Goal: Complete application form

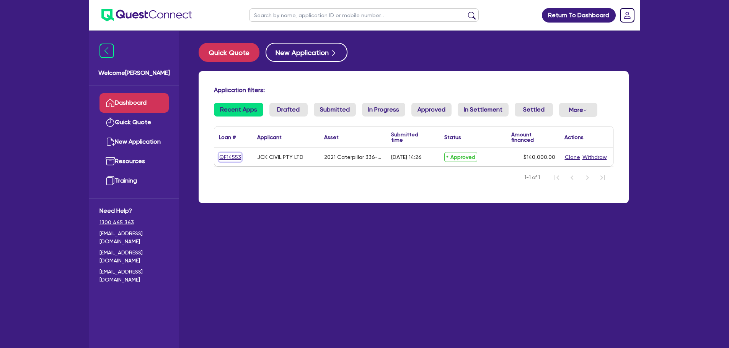
click at [229, 155] on link "QF14553" at bounding box center [230, 157] width 23 height 9
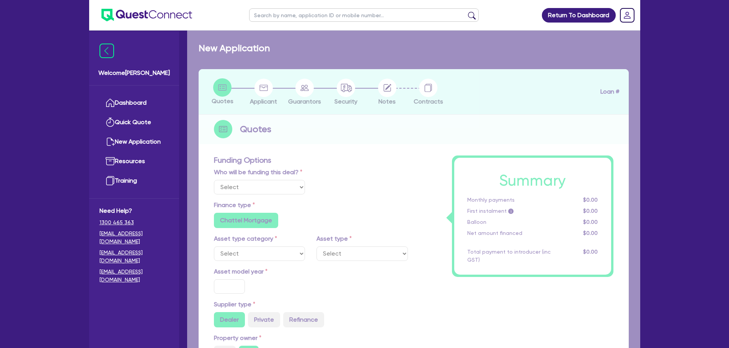
select select "Quest Finance - Own Book"
select select "PRIMARY_ASSETS"
type input "2021"
type input "264,000"
type input "124,000"
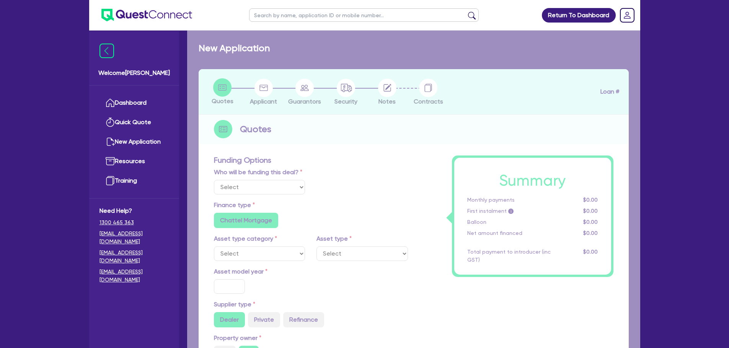
type input "30"
type input "79,200"
type input "7"
type input "9,800"
type input "17.95"
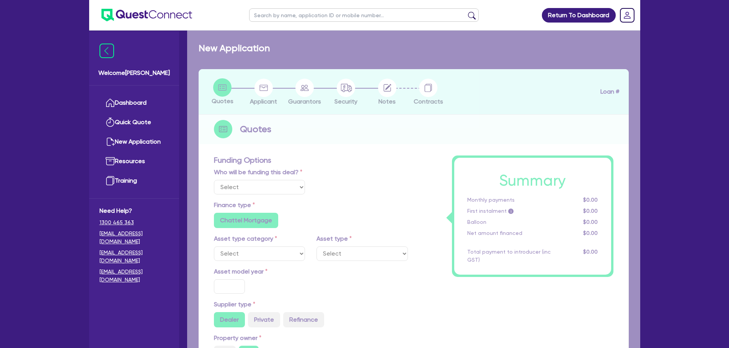
type input "900"
select select "YELLOW_GOODS_AND_EXCAVATORS"
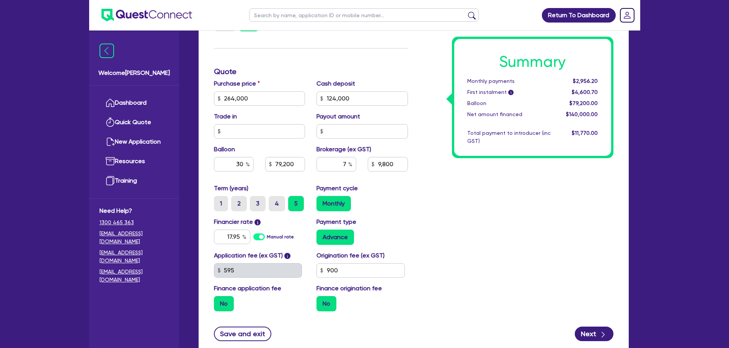
scroll to position [344, 0]
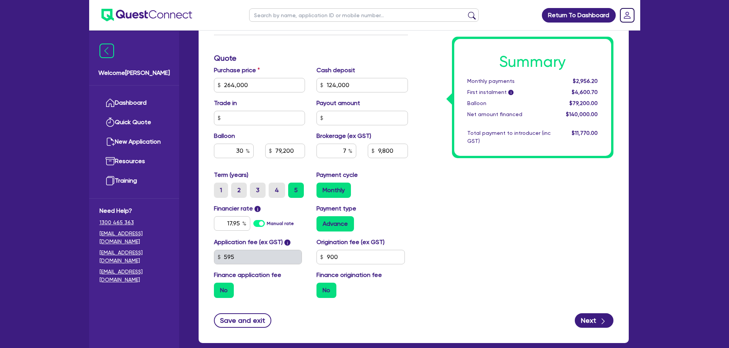
click at [691, 69] on div "Return To Dashboard Edit Profile Logout Welcome [PERSON_NAME] Dashboard Quick Q…" at bounding box center [364, 23] width 729 height 734
